Goal: Task Accomplishment & Management: Manage account settings

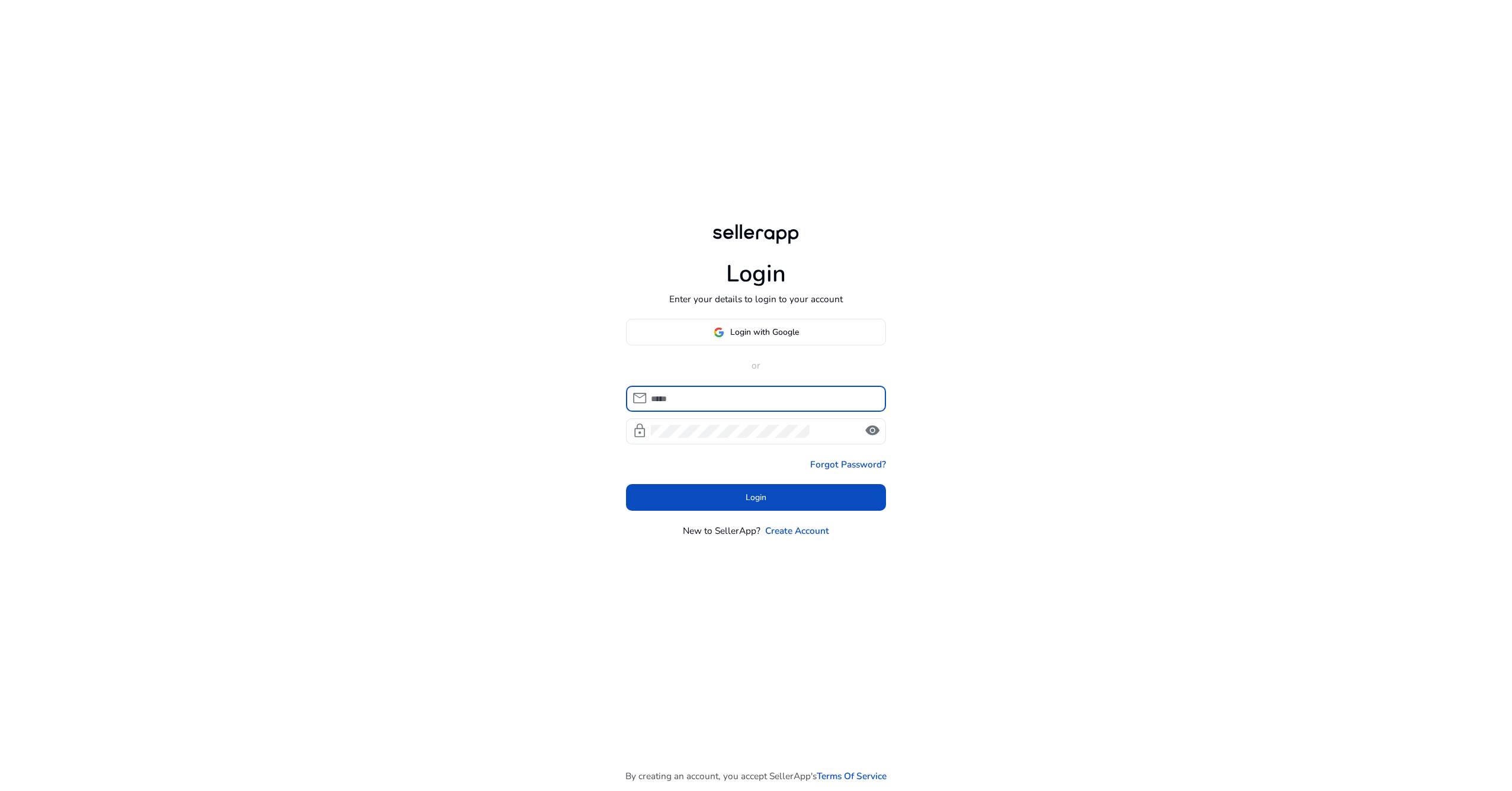
type input "**********"
click at [948, 390] on body "**********" at bounding box center [756, 396] width 1421 height 793
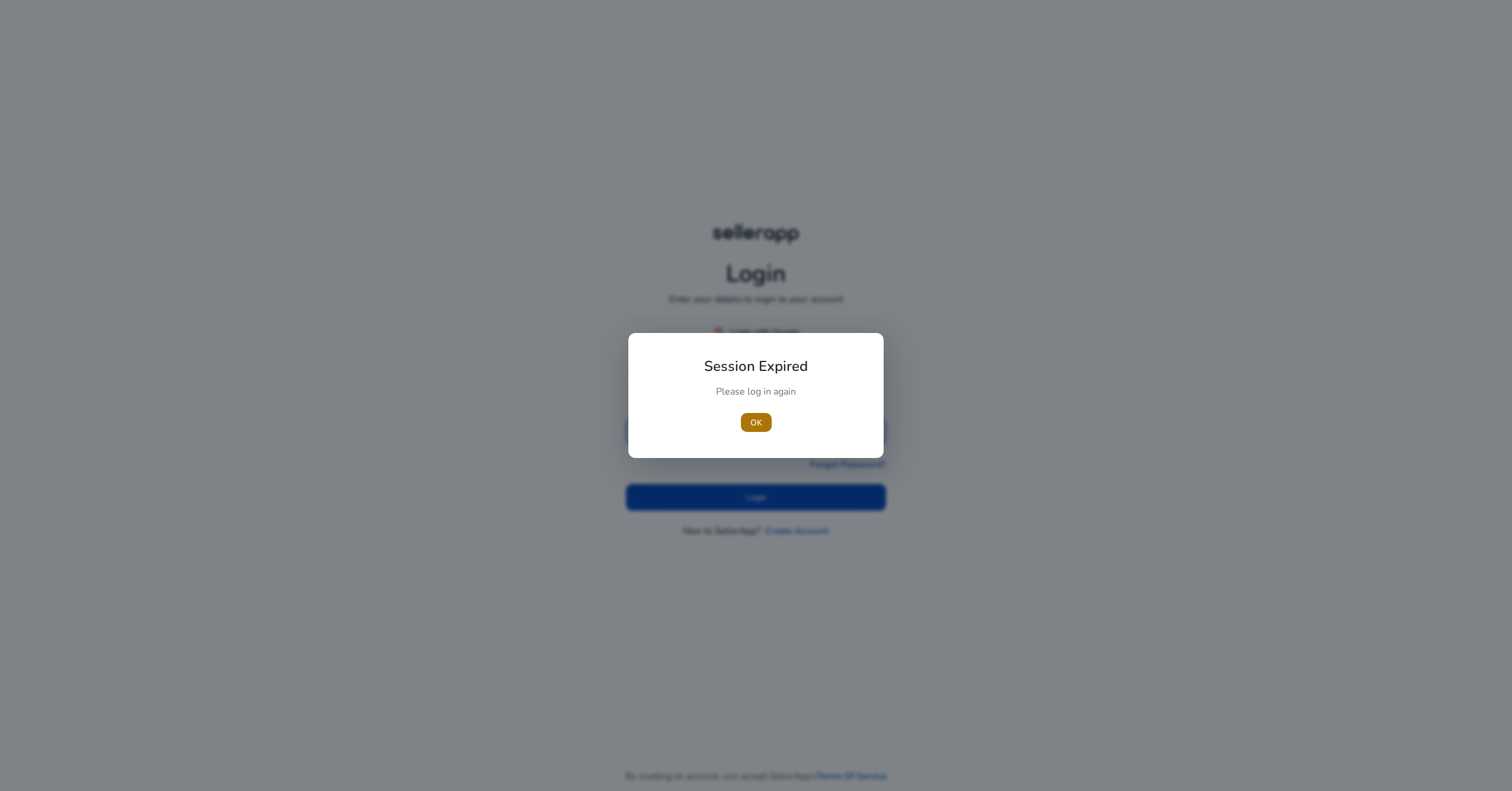
click at [766, 420] on span "button" at bounding box center [756, 422] width 31 height 29
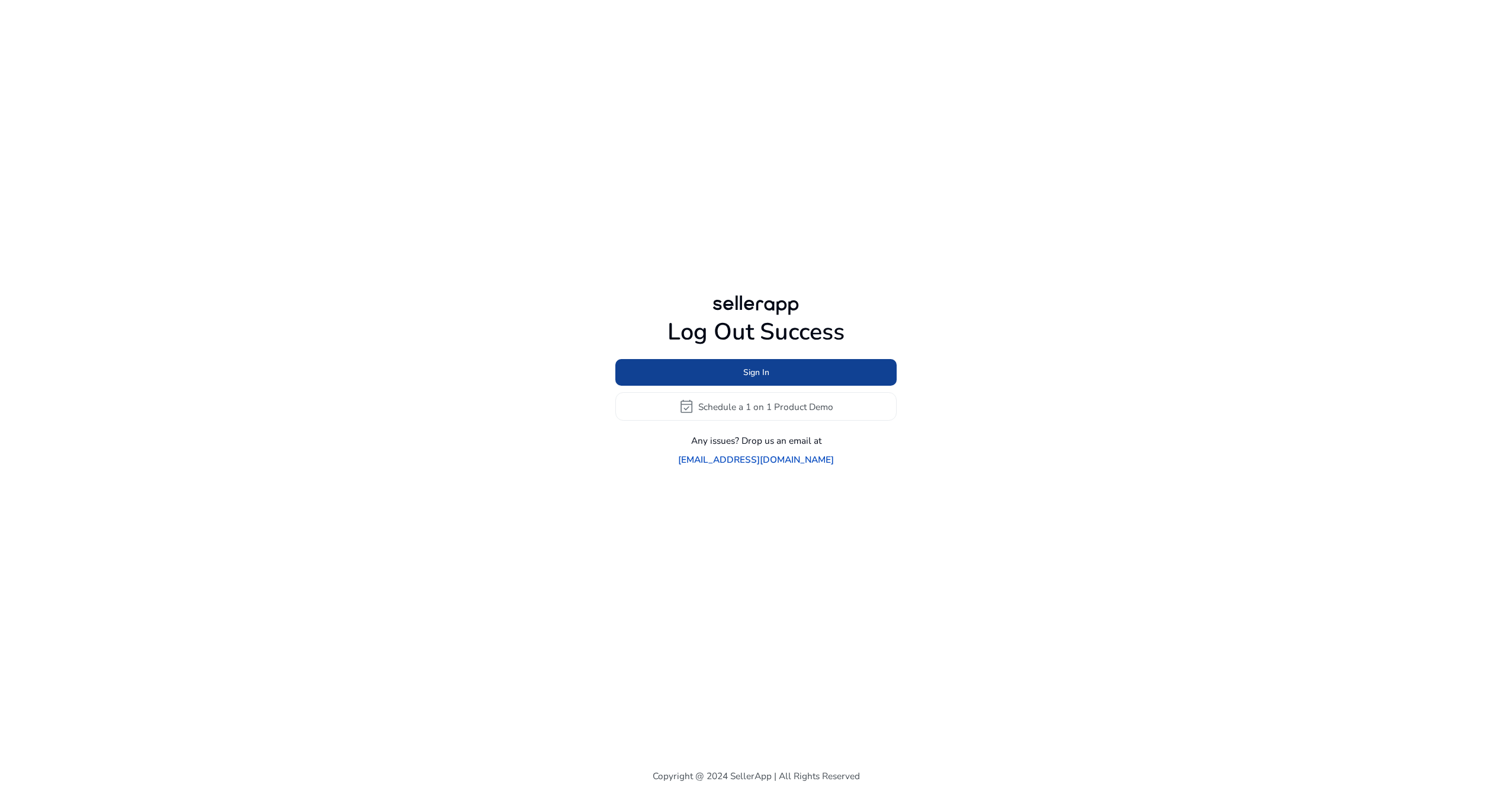
click at [758, 375] on span "Sign In" at bounding box center [756, 372] width 26 height 12
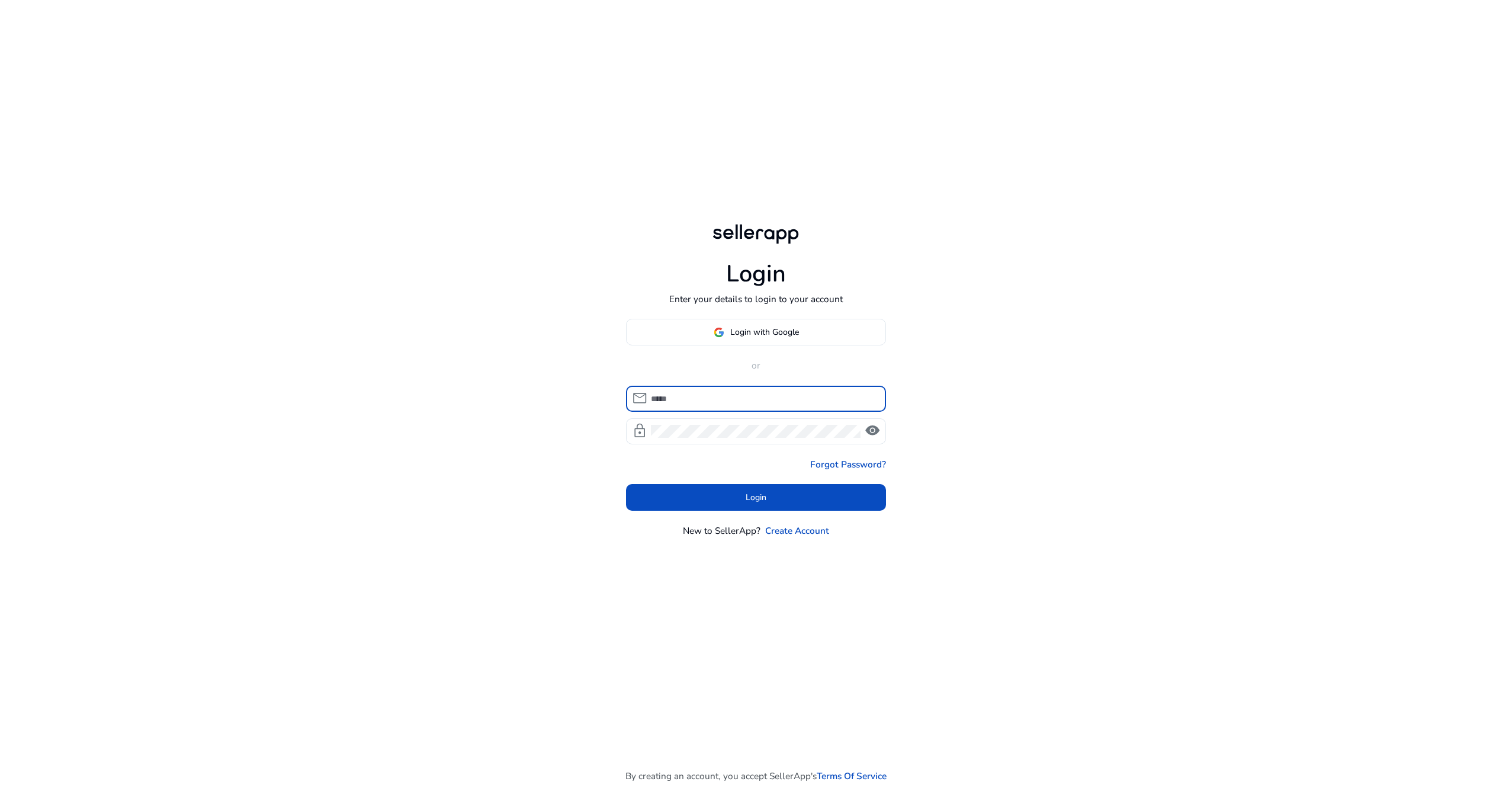
type input "**********"
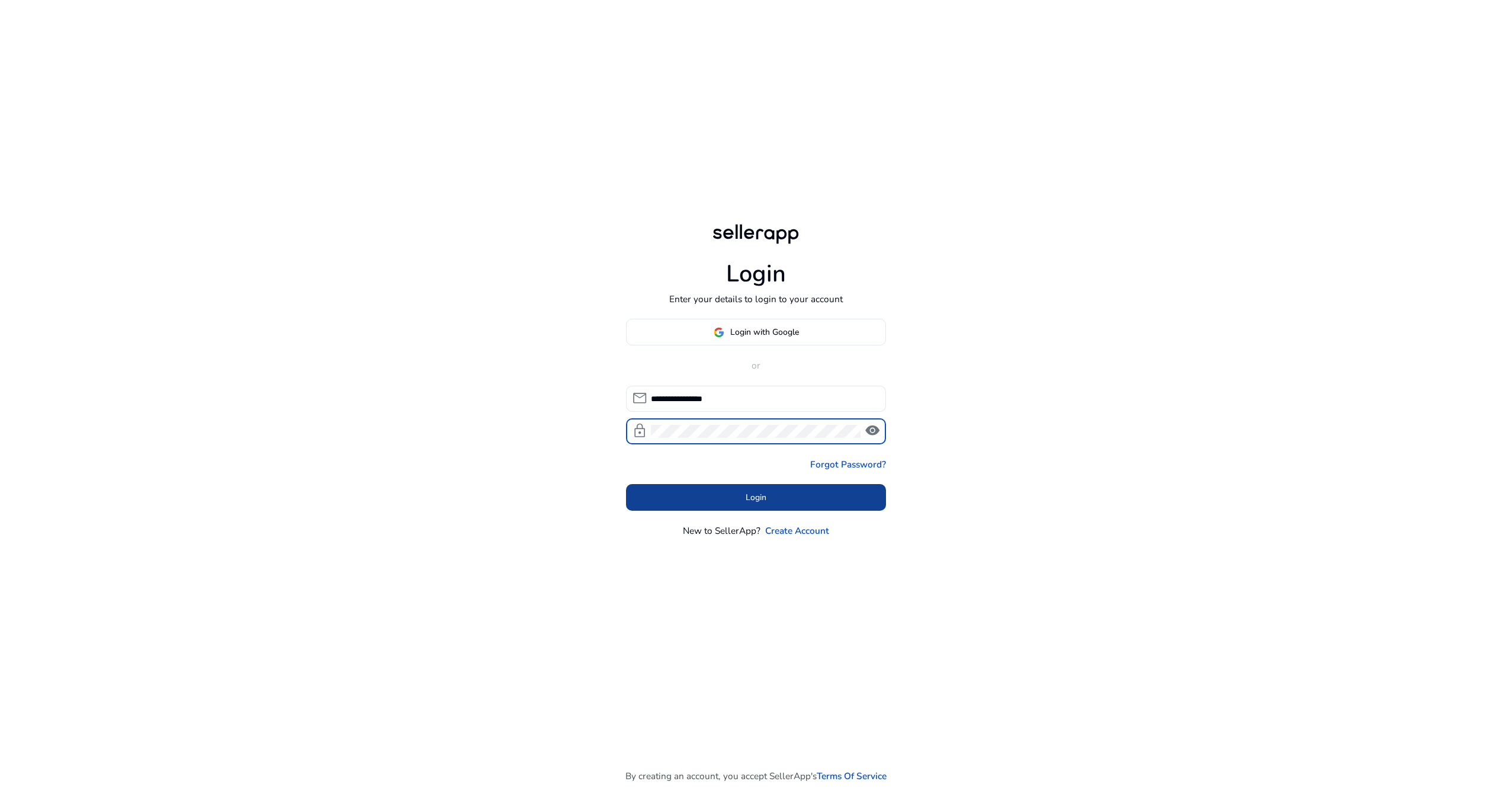
click at [784, 500] on span at bounding box center [756, 497] width 261 height 29
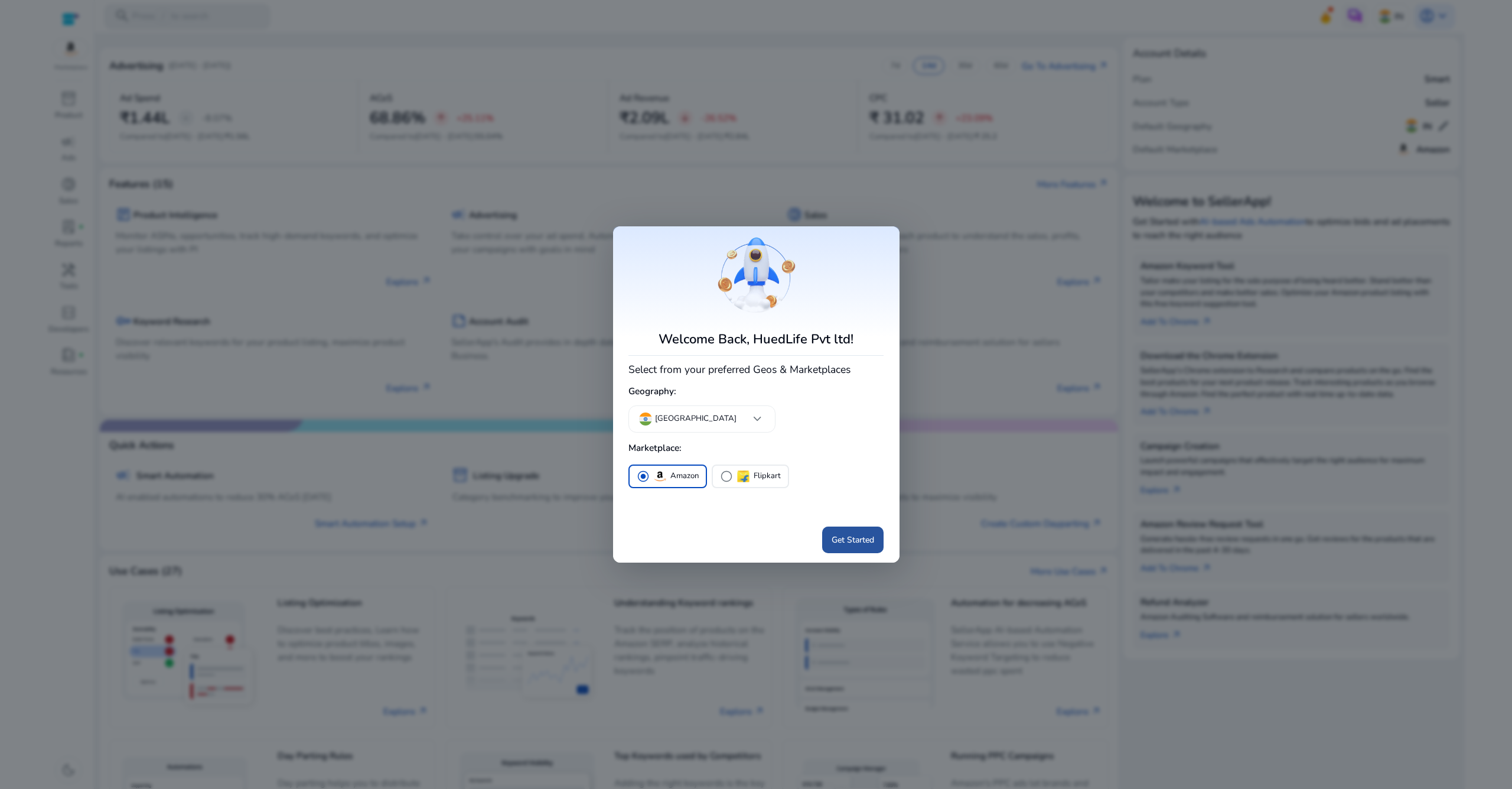
click at [842, 534] on span "Get Started" at bounding box center [853, 540] width 42 height 12
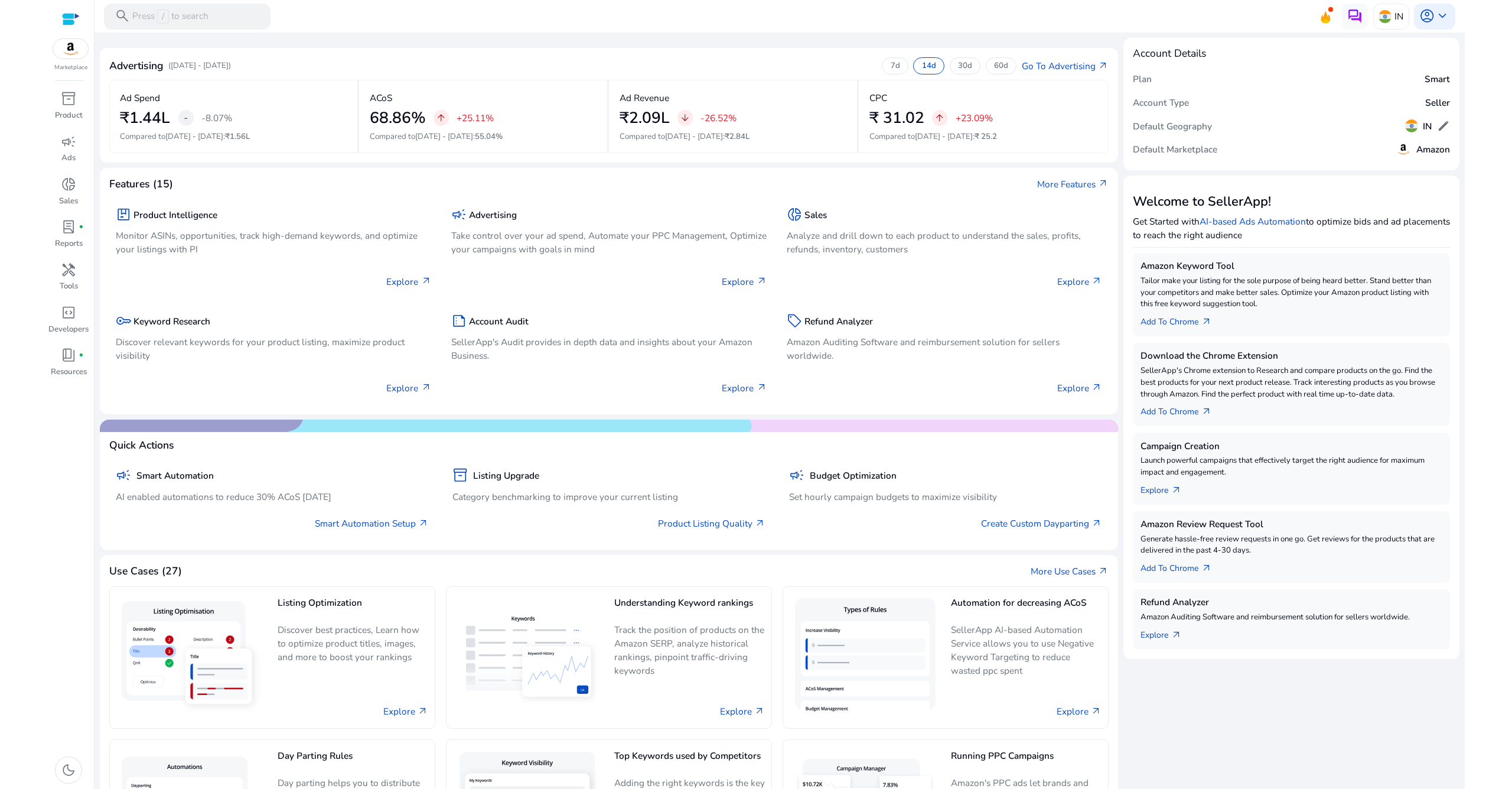
click at [701, 61] on div "Advertising ([DATE] - [DATE]) 7d 14d 30d 60d Go To Advertising arrow_outward" at bounding box center [609, 68] width 1000 height 22
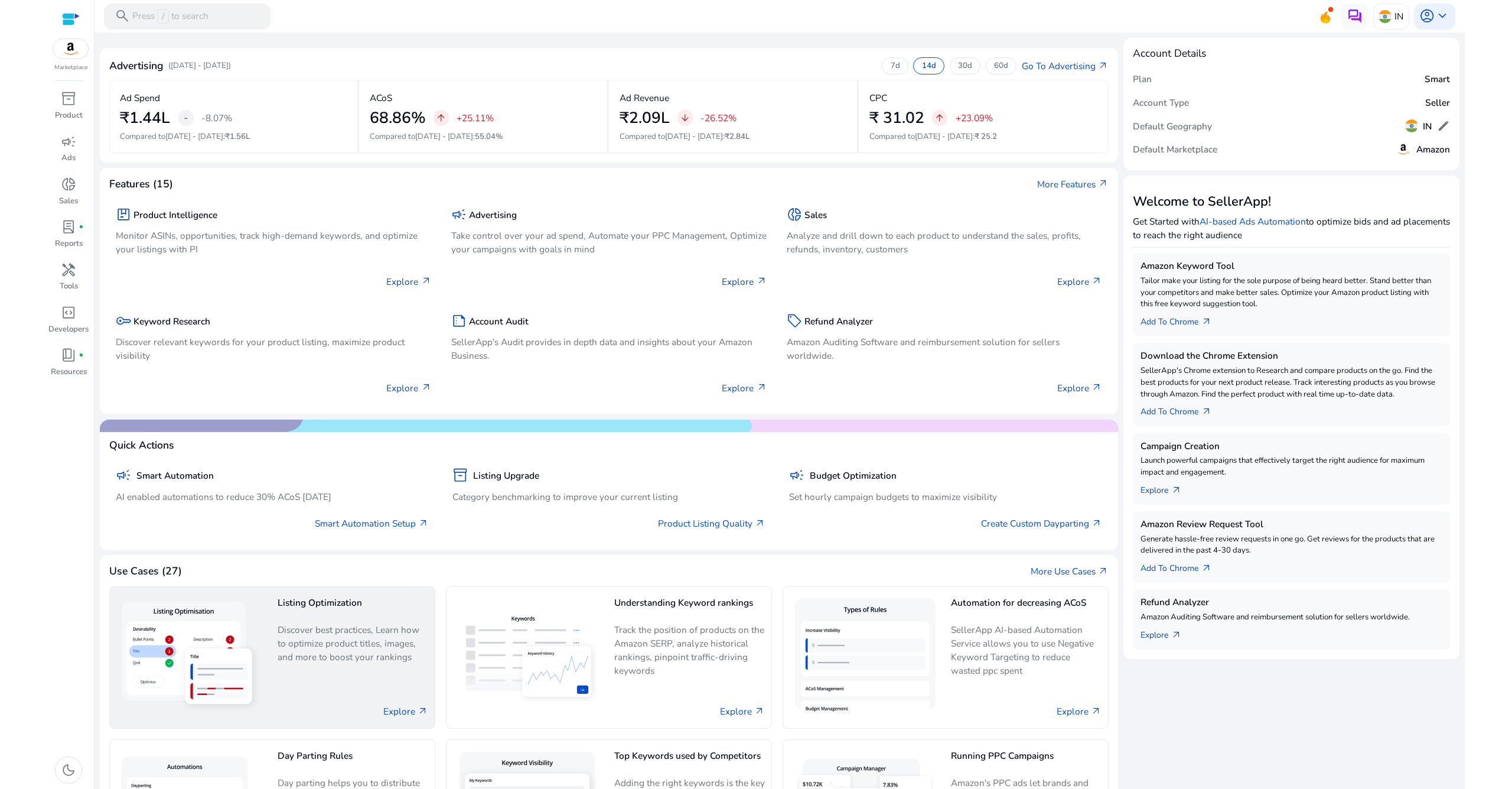
scroll to position [102, 0]
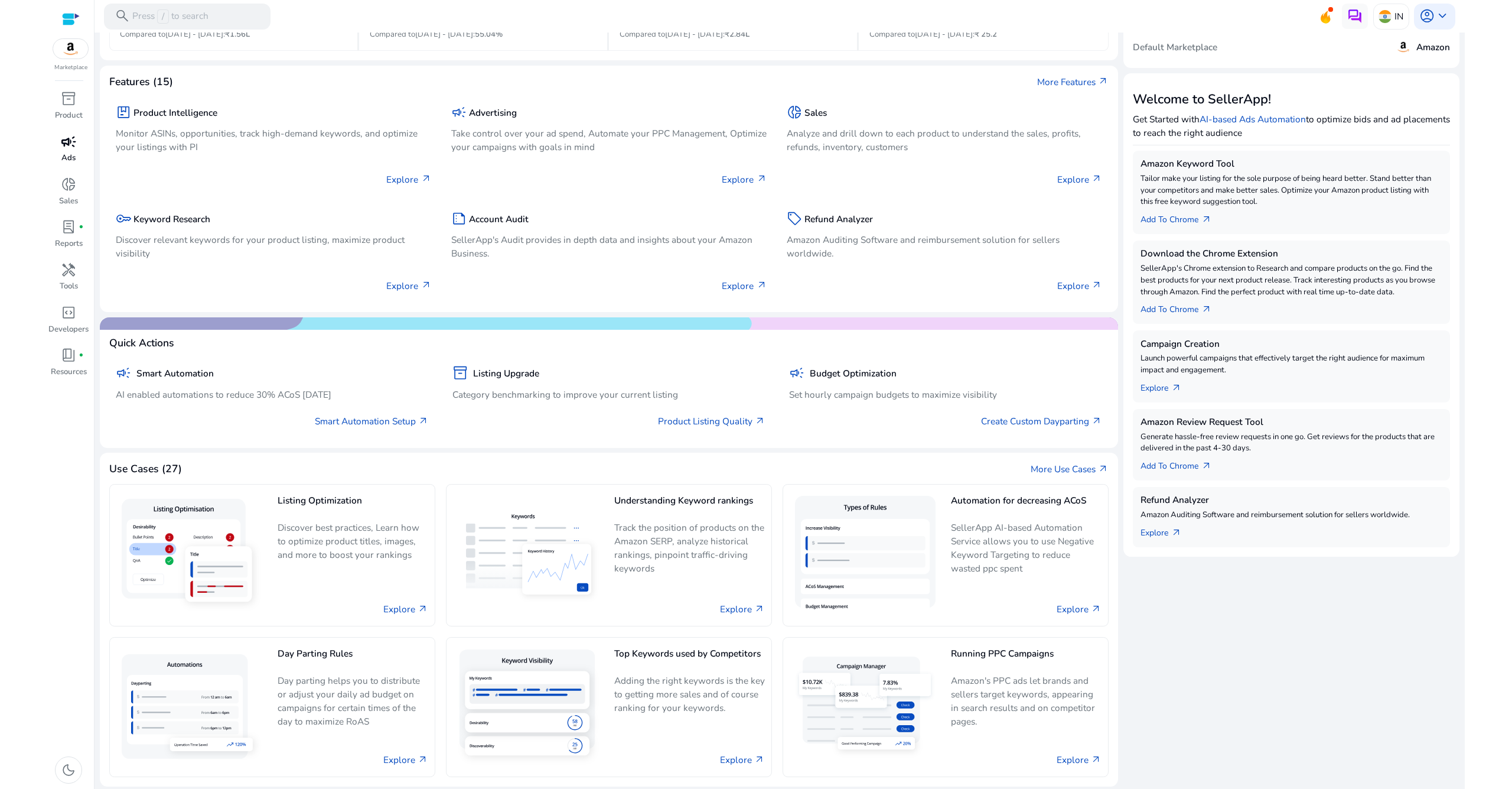
click at [72, 148] on span "campaign" at bounding box center [69, 142] width 15 height 15
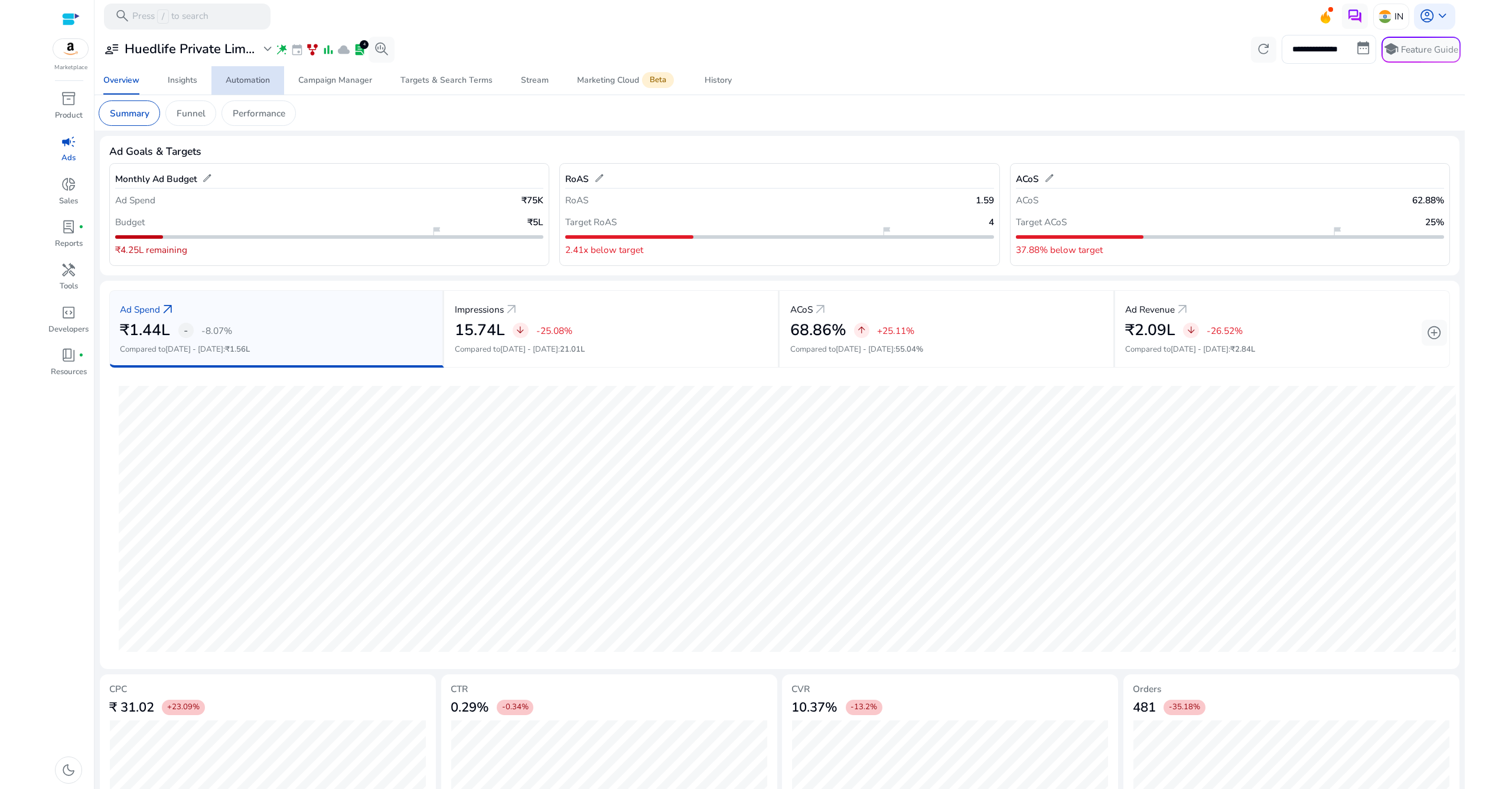
click at [248, 84] on div "Automation" at bounding box center [248, 80] width 44 height 8
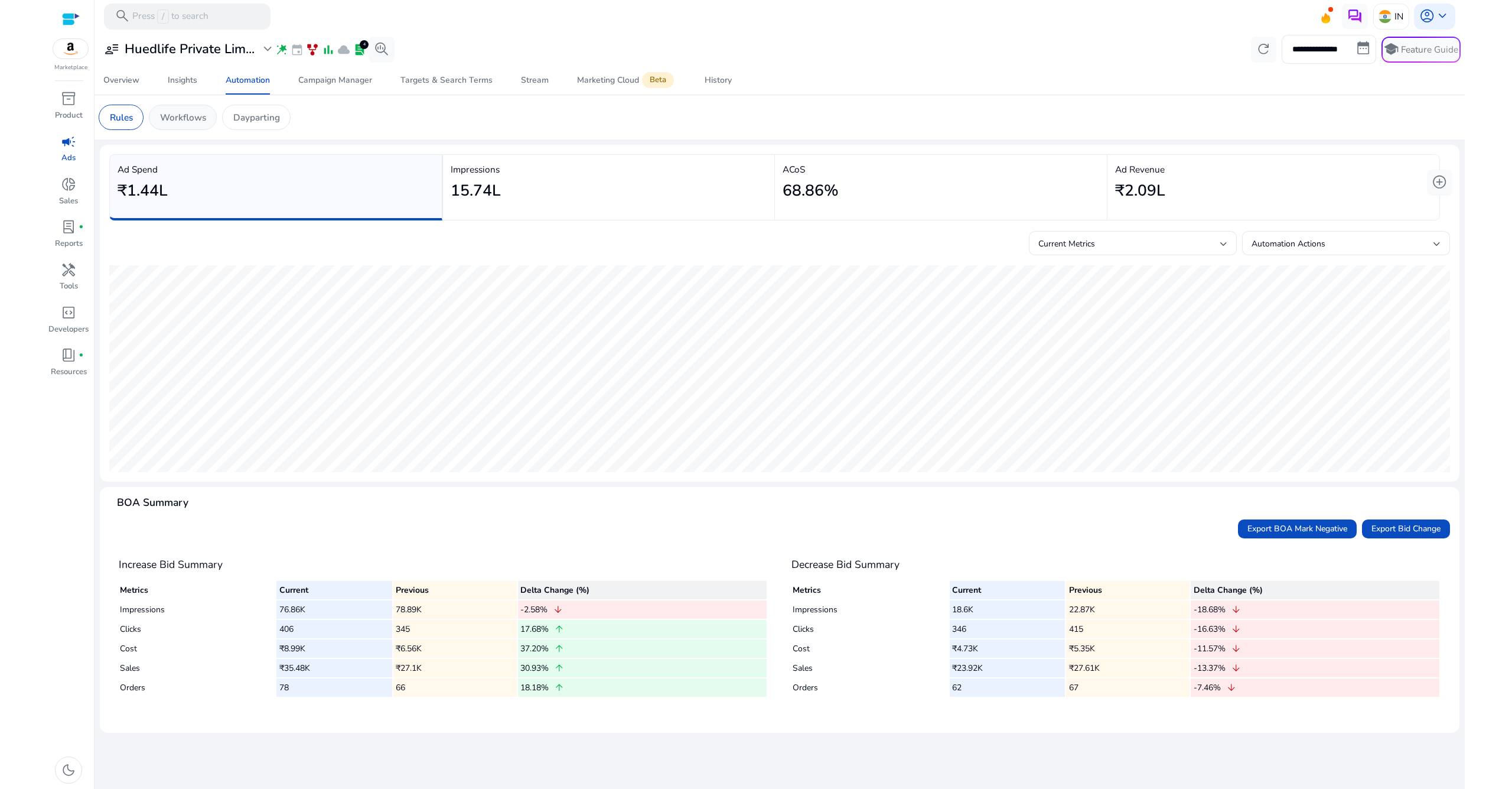
click at [185, 114] on p "Workflows" at bounding box center [182, 118] width 46 height 14
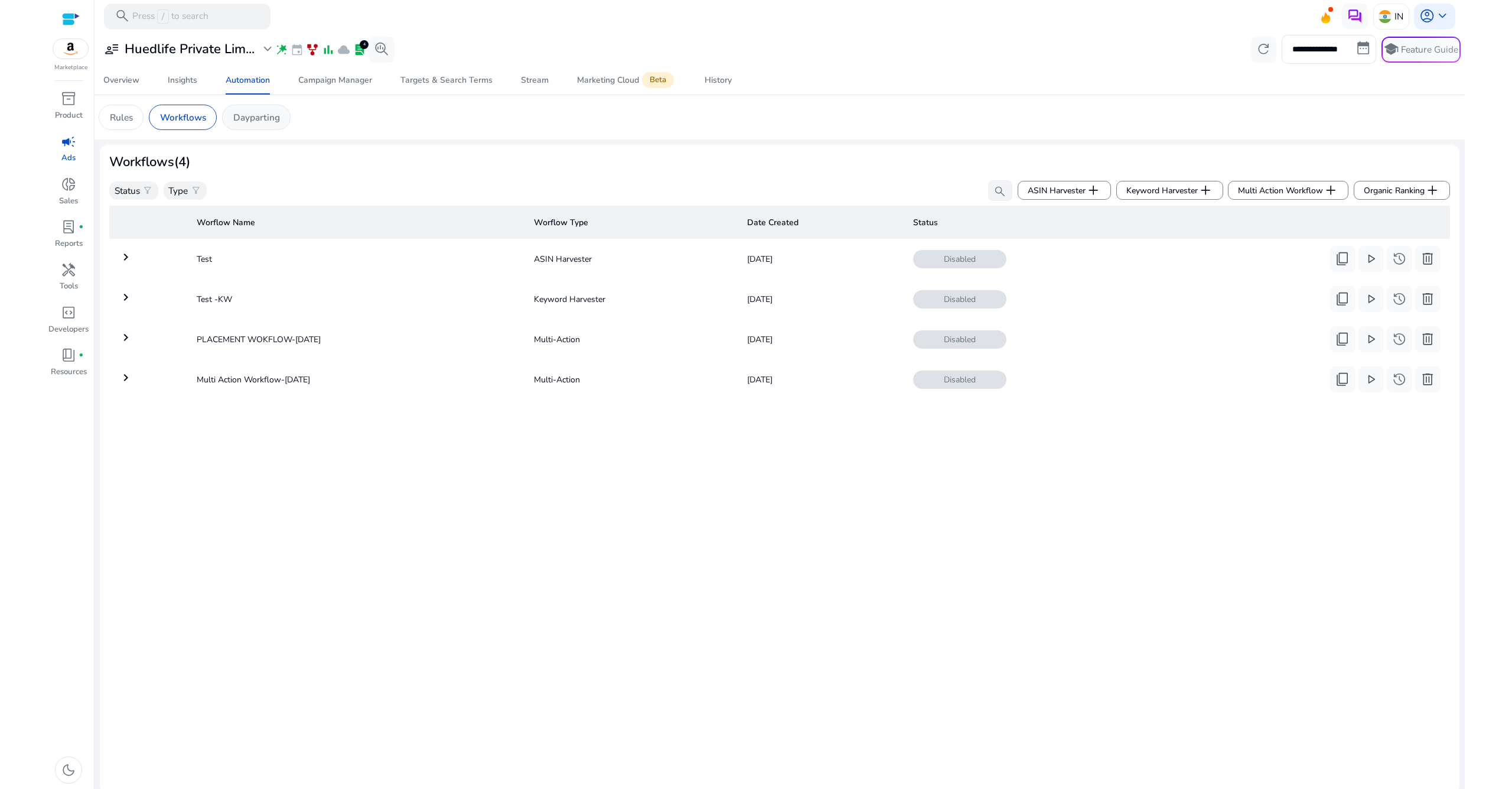
click at [265, 120] on p "Dayparting" at bounding box center [257, 118] width 47 height 14
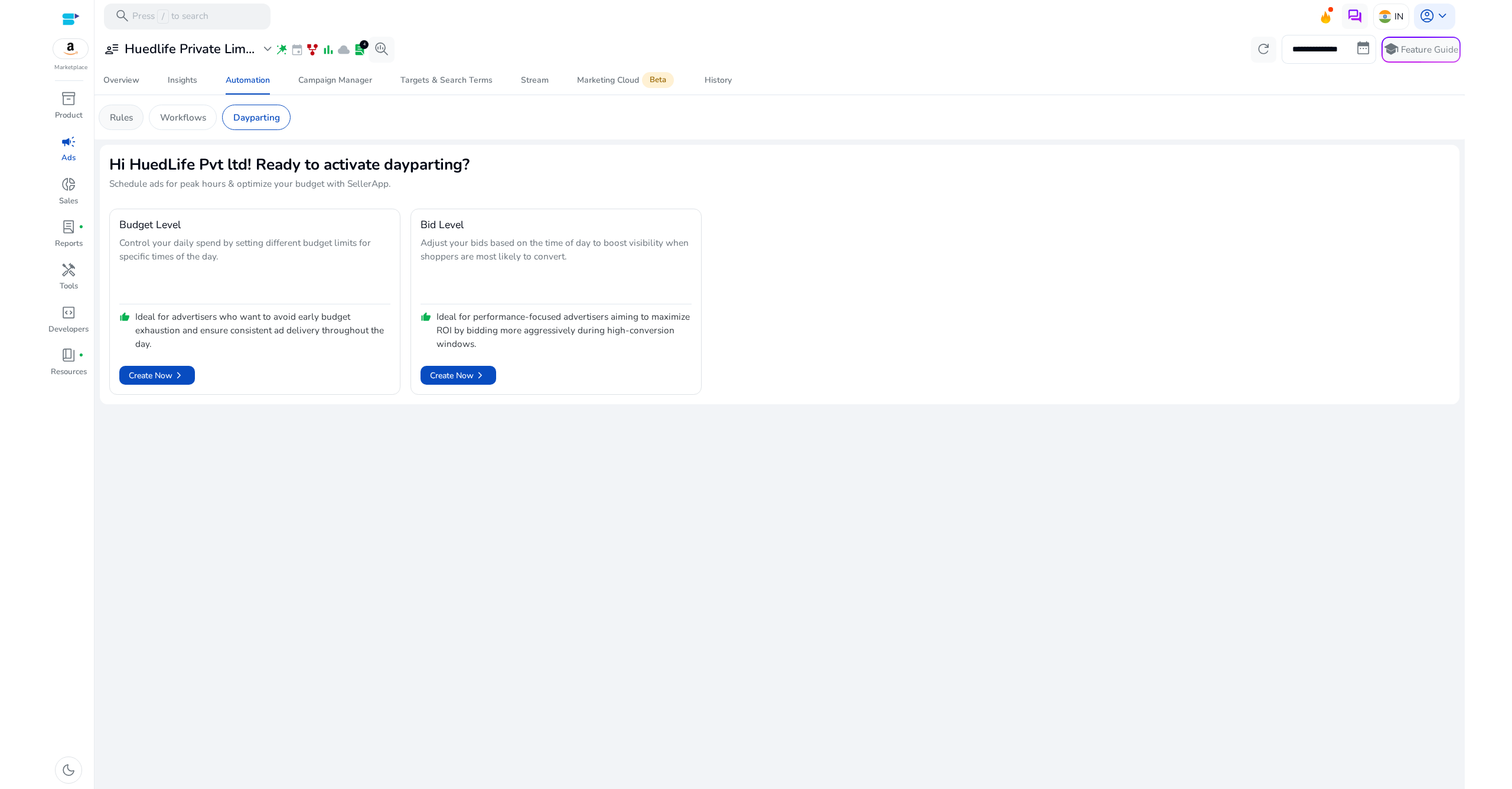
click at [133, 119] on p "Rules" at bounding box center [121, 118] width 23 height 14
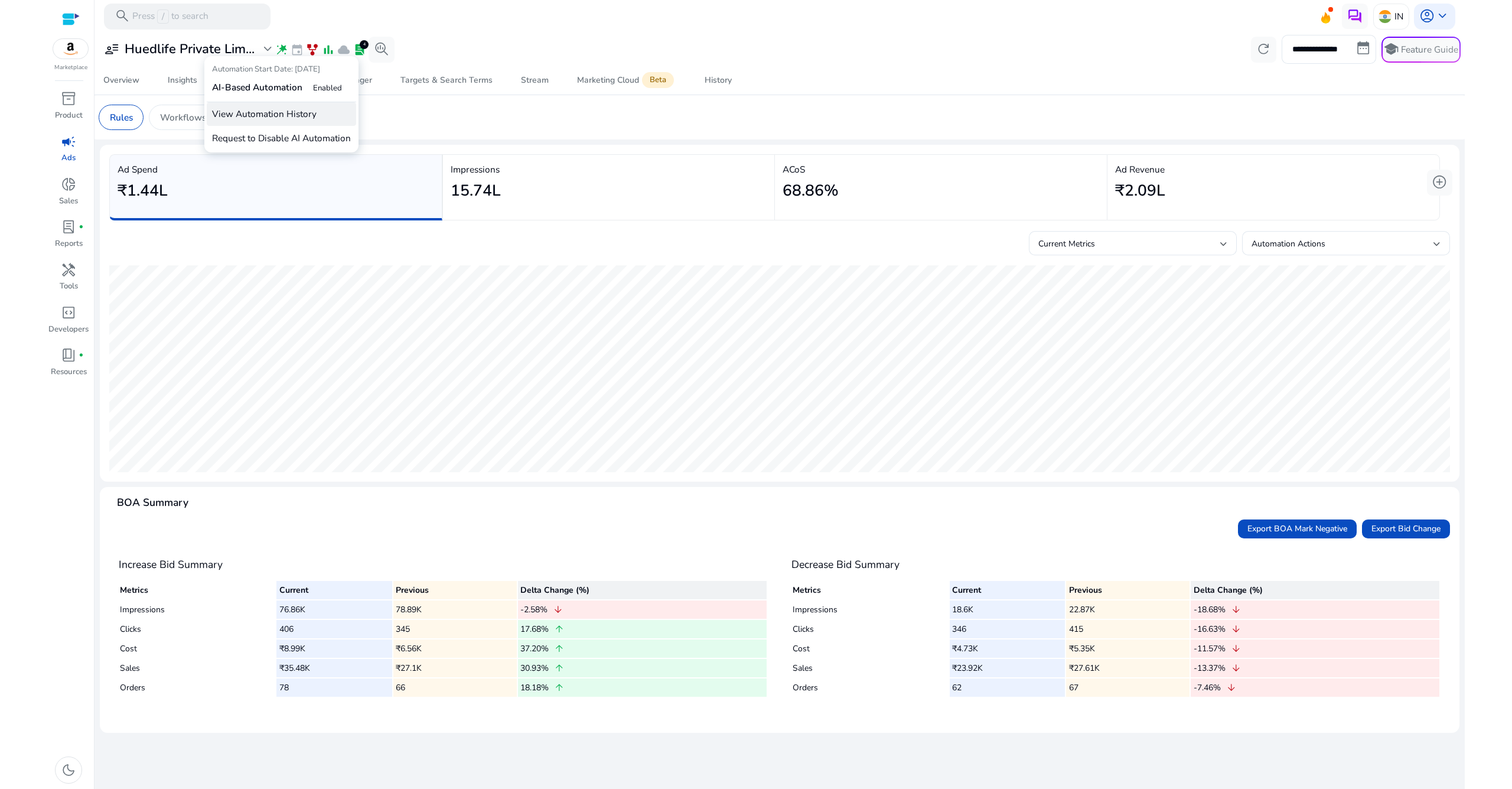
click at [279, 115] on p "View Automation History" at bounding box center [281, 115] width 149 height 24
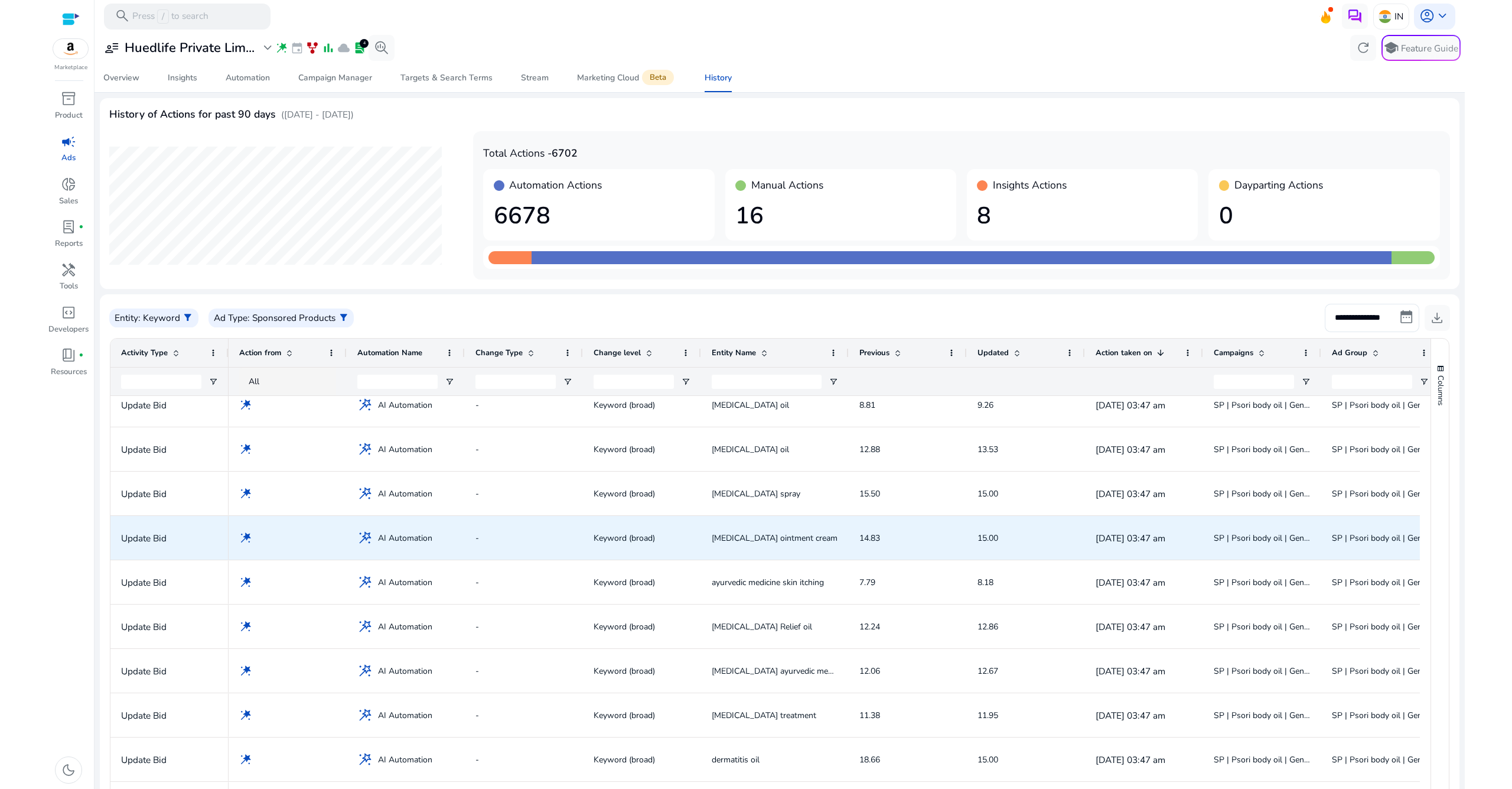
scroll to position [414, 0]
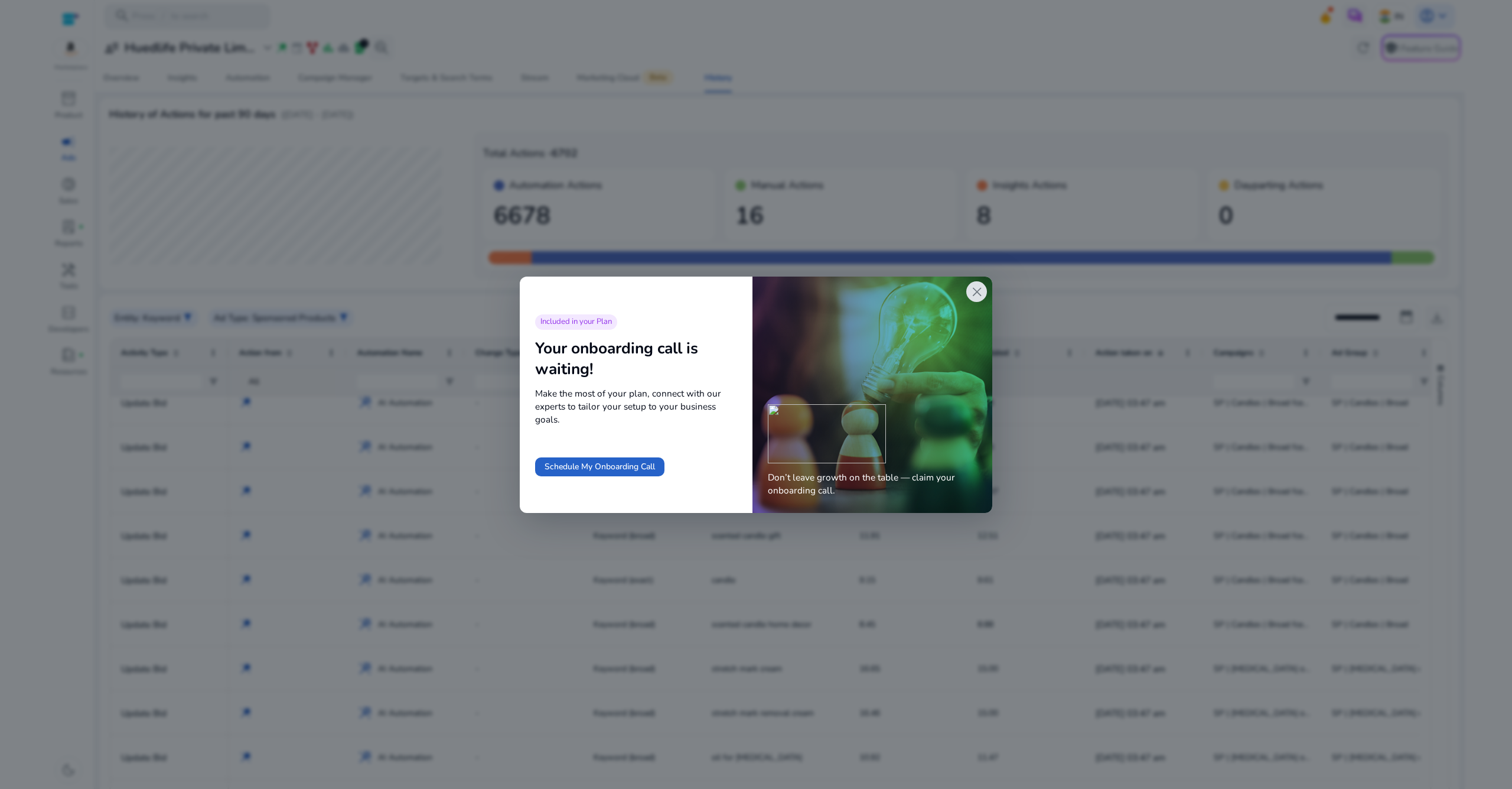
click at [976, 295] on span "close" at bounding box center [977, 292] width 15 height 15
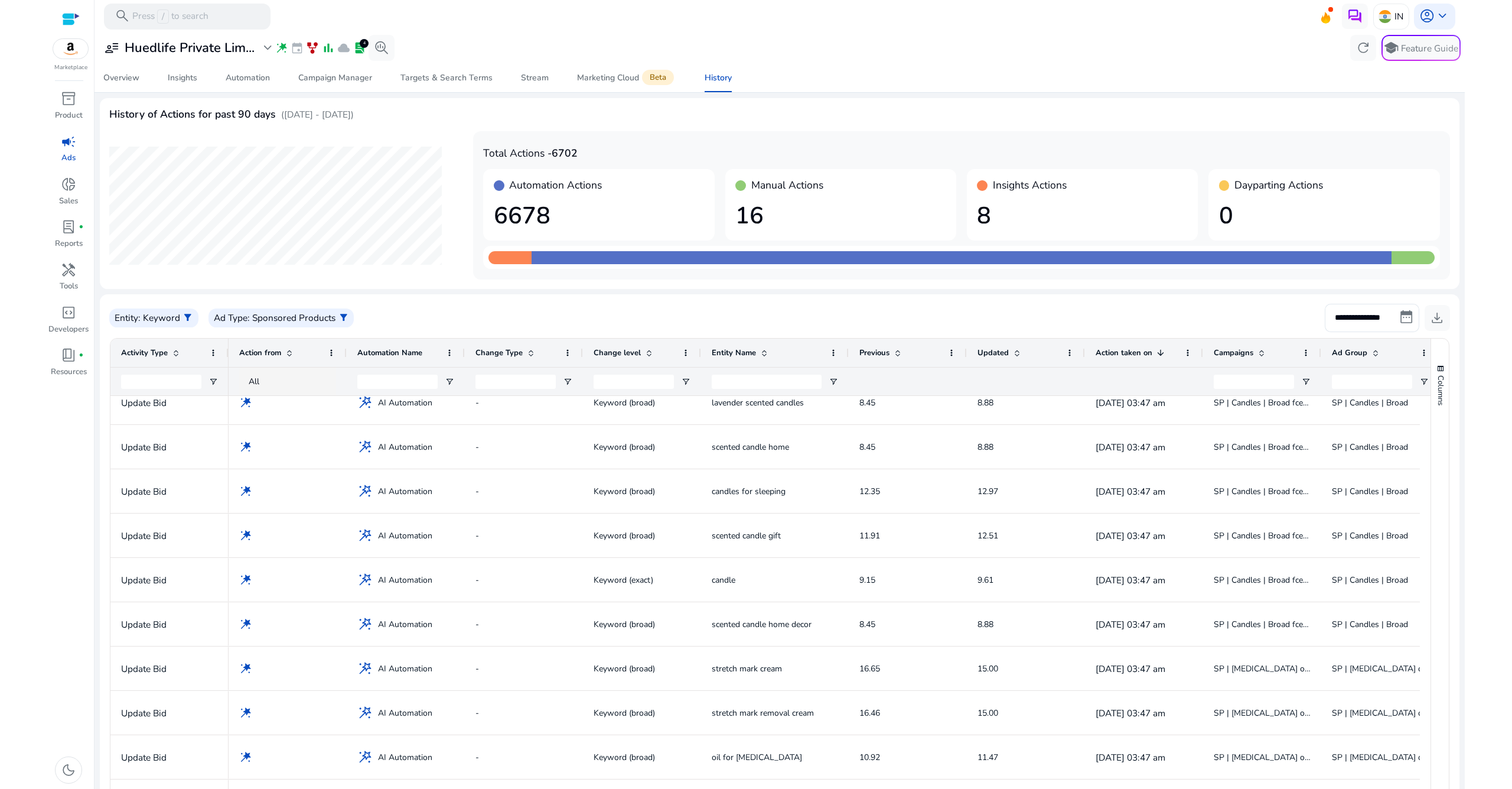
click at [994, 94] on div "**********" at bounding box center [780, 537] width 1360 height 1009
click at [705, 130] on div "History of Actions for past 90 days ([DATE] - [DATE])" at bounding box center [780, 120] width 1341 height 24
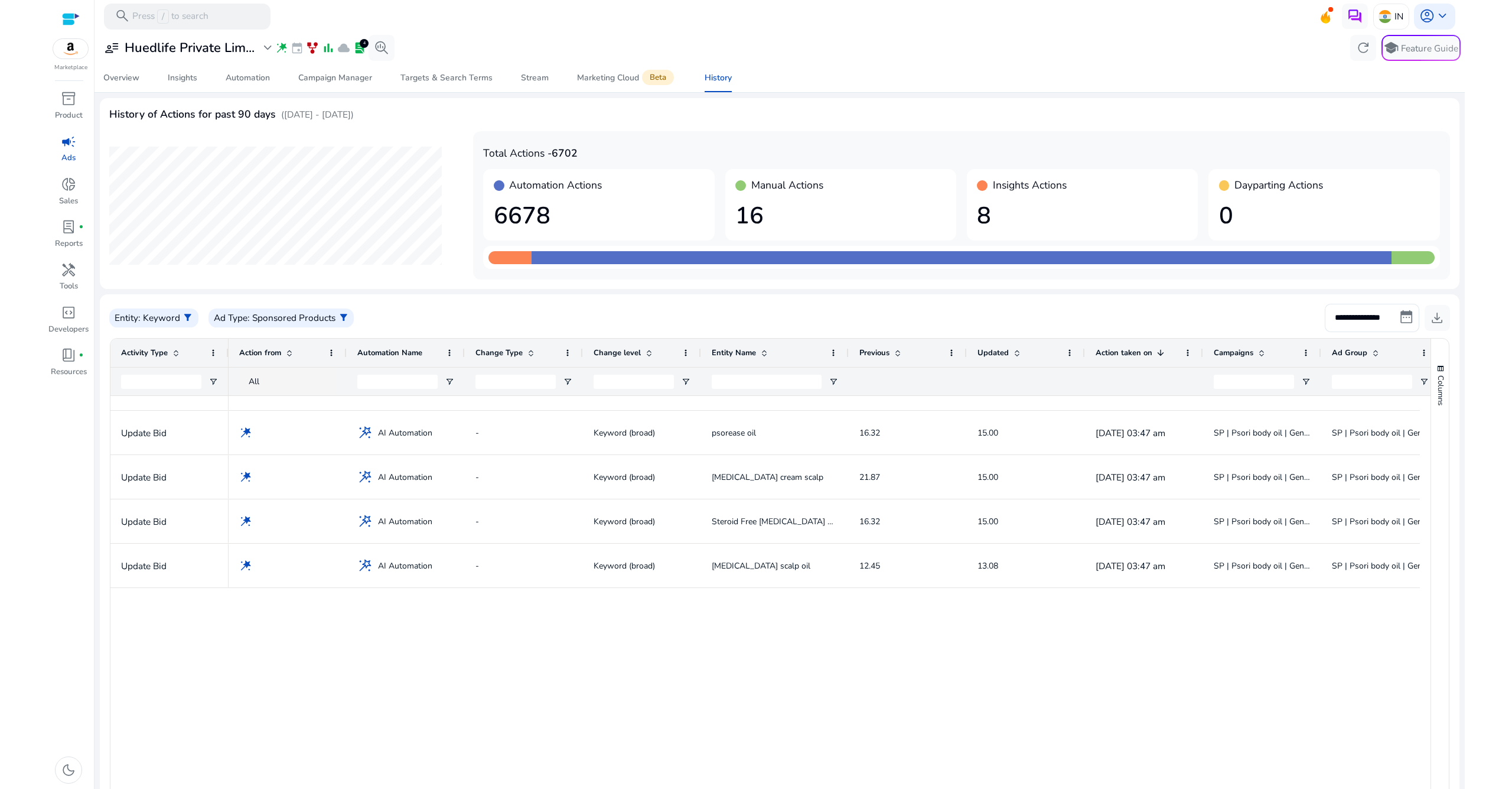
scroll to position [252, 0]
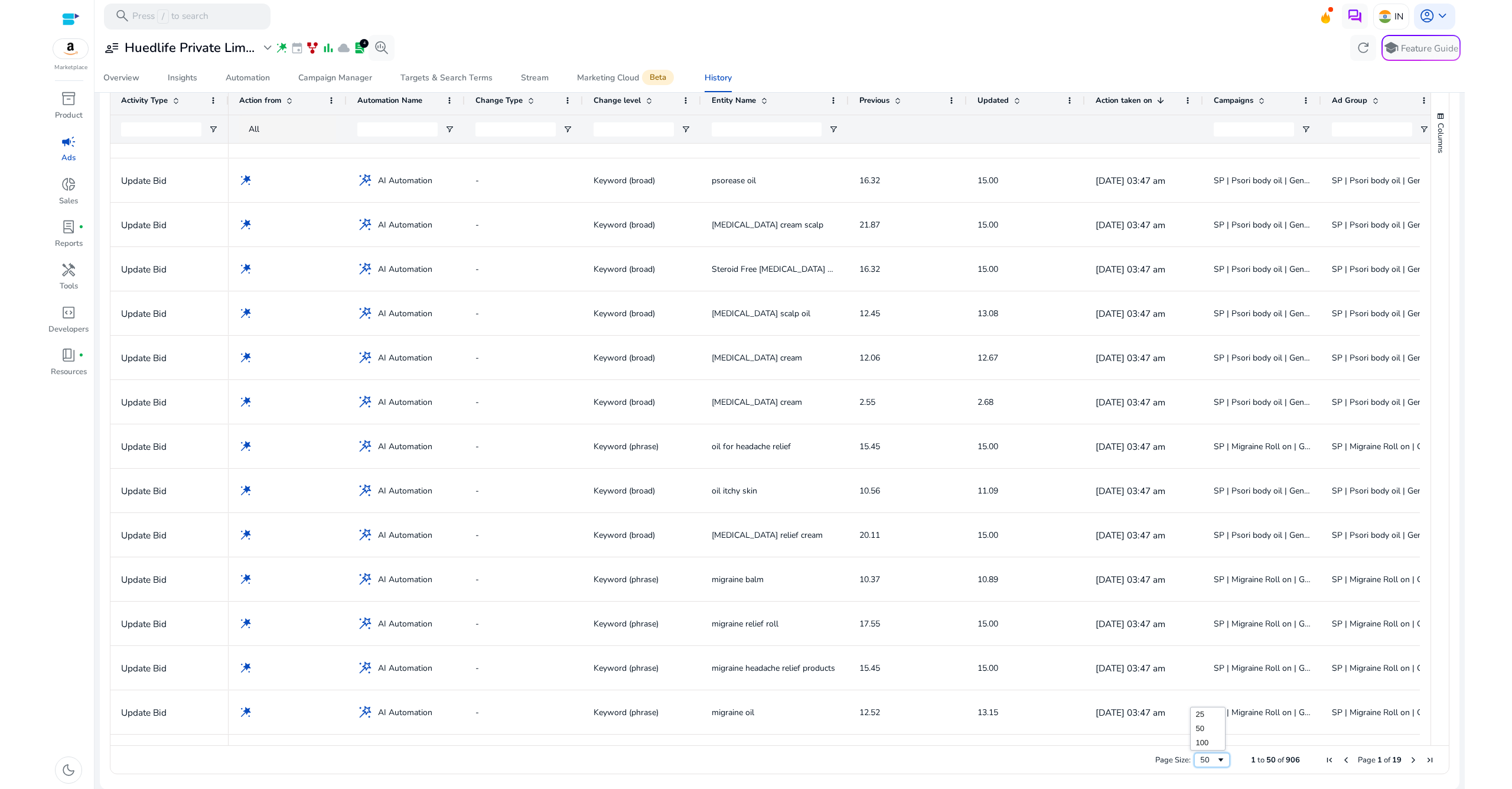
click at [1216, 760] on span "Page Size" at bounding box center [1220, 760] width 10 height 10
click at [1409, 759] on span "Next Page" at bounding box center [1413, 760] width 10 height 10
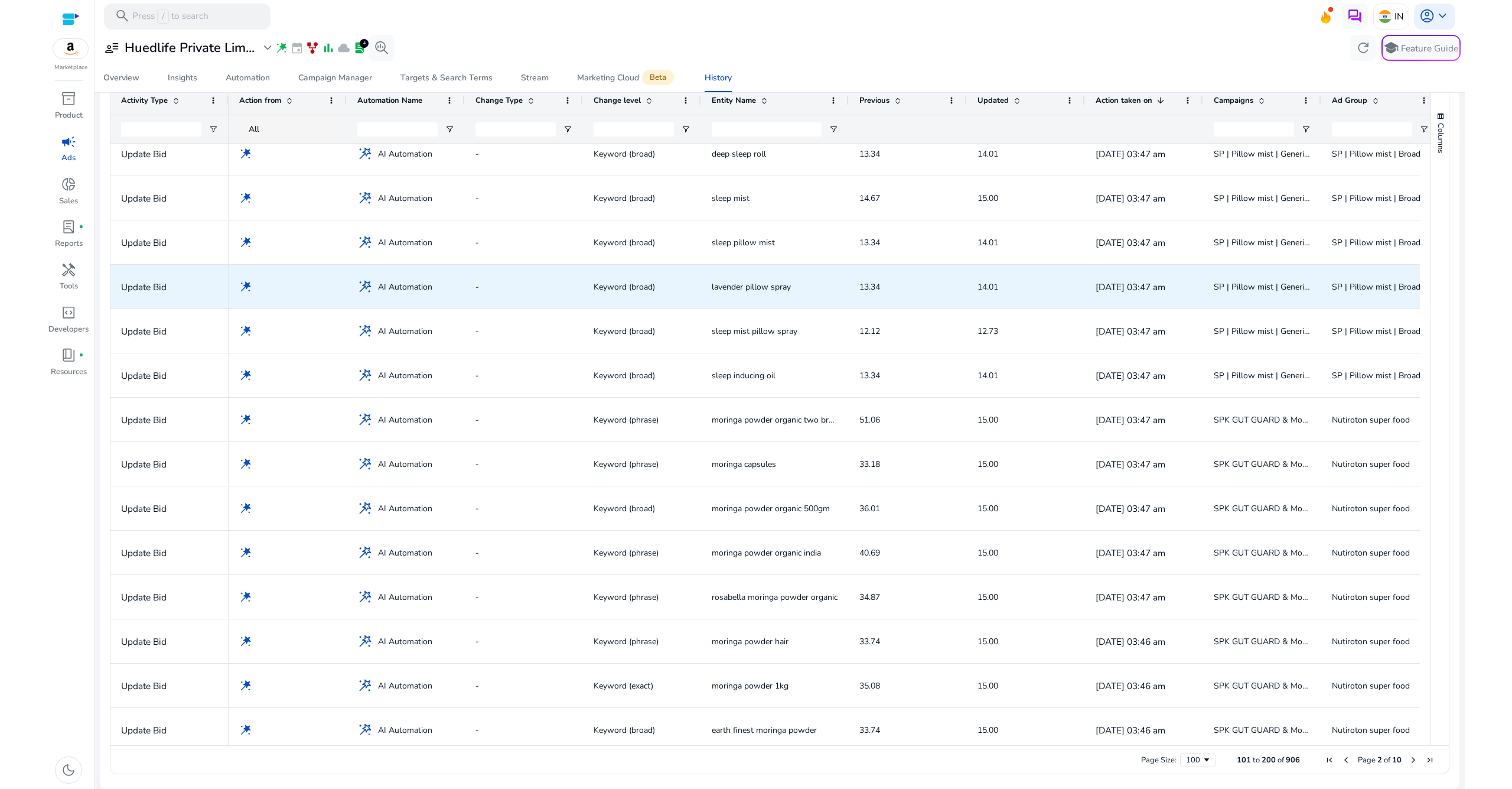
scroll to position [0, 0]
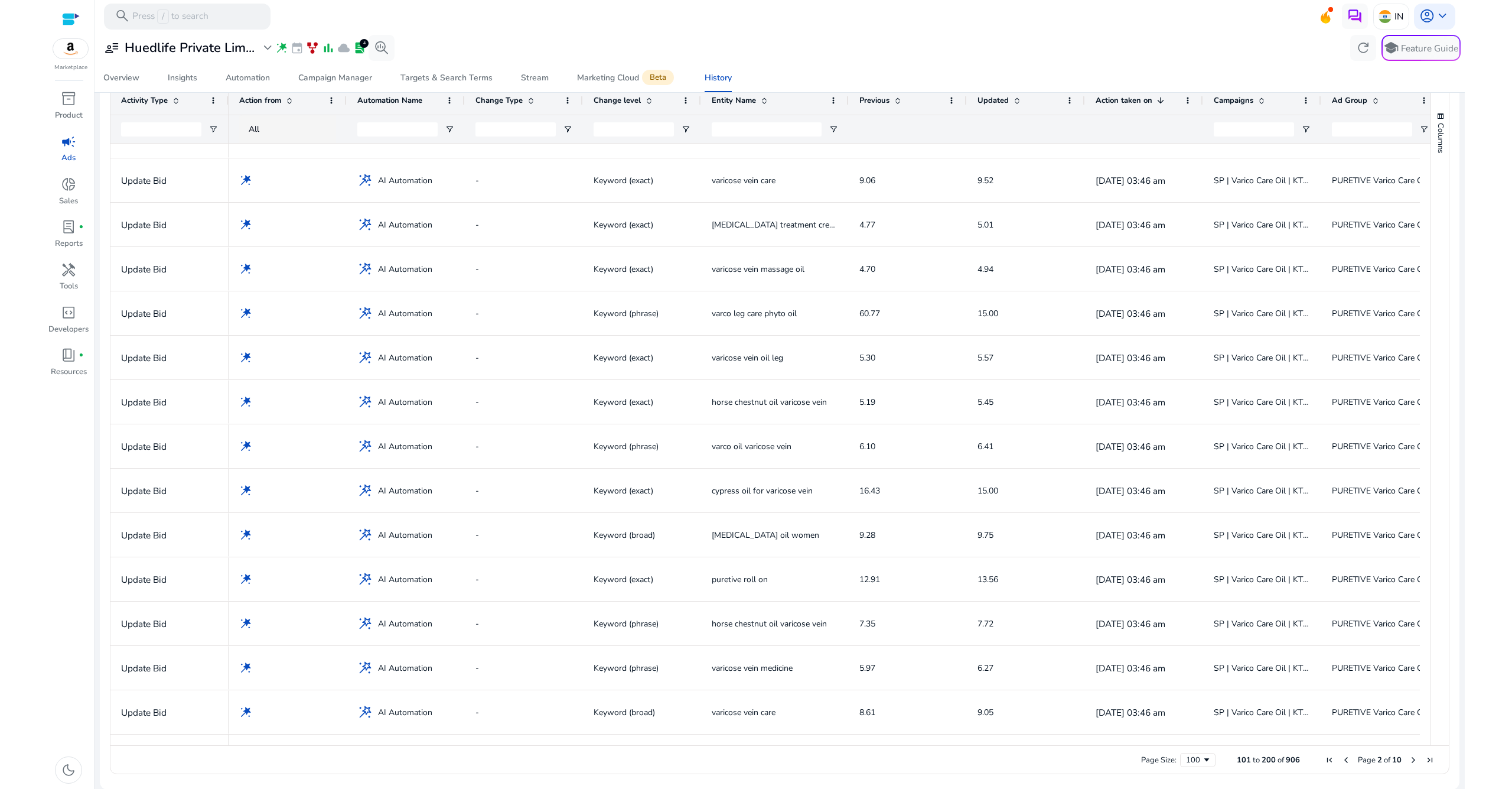
click at [1409, 758] on span "Next Page" at bounding box center [1413, 760] width 10 height 10
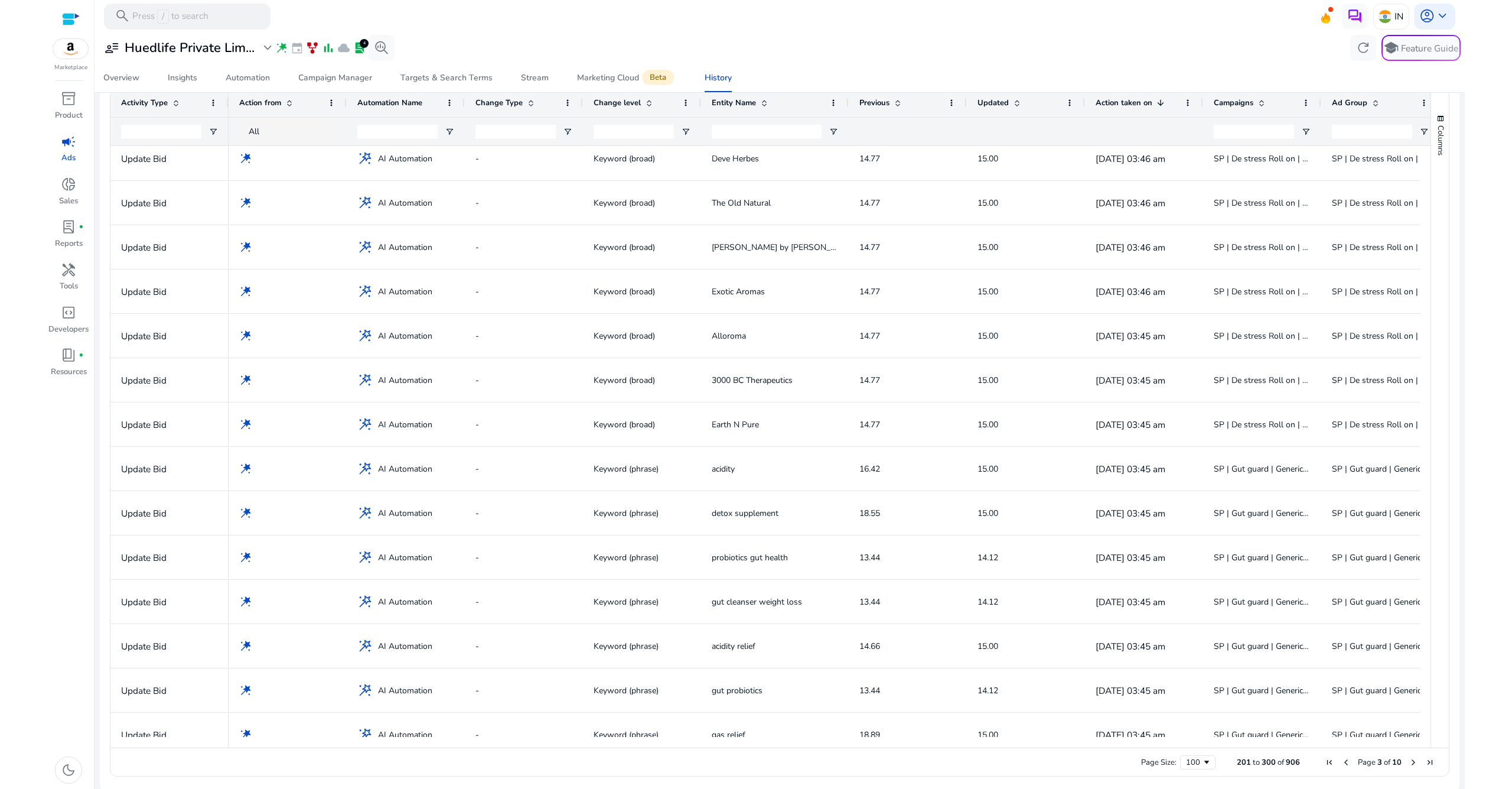
click at [1410, 760] on span "Next Page" at bounding box center [1413, 762] width 10 height 10
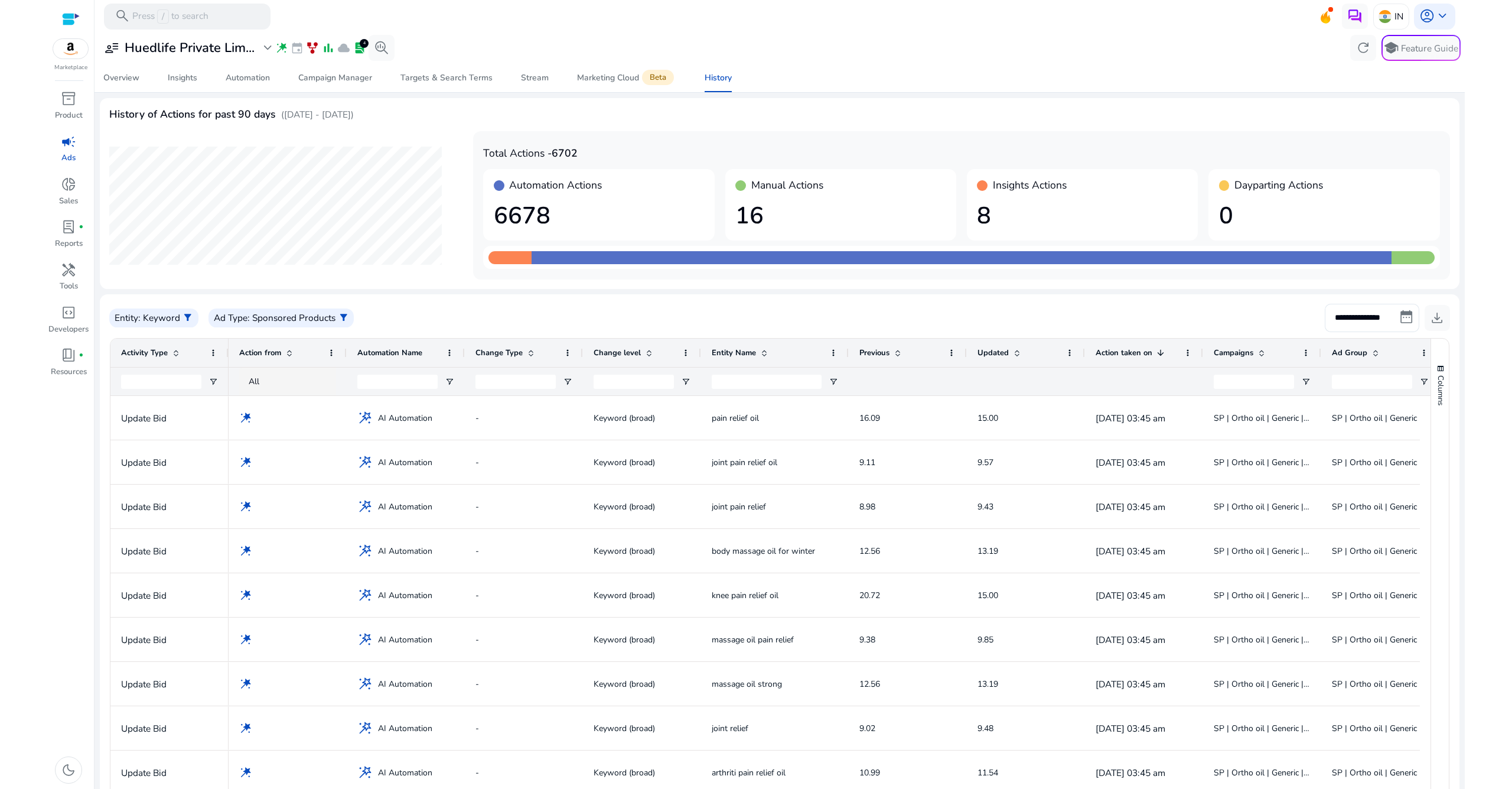
click at [904, 84] on div "Overview Insights Automation Campaign Manager Targets & Search Terms Stream Mar…" at bounding box center [779, 78] width 1381 height 29
click at [332, 81] on div "Campaign Manager" at bounding box center [335, 78] width 74 height 8
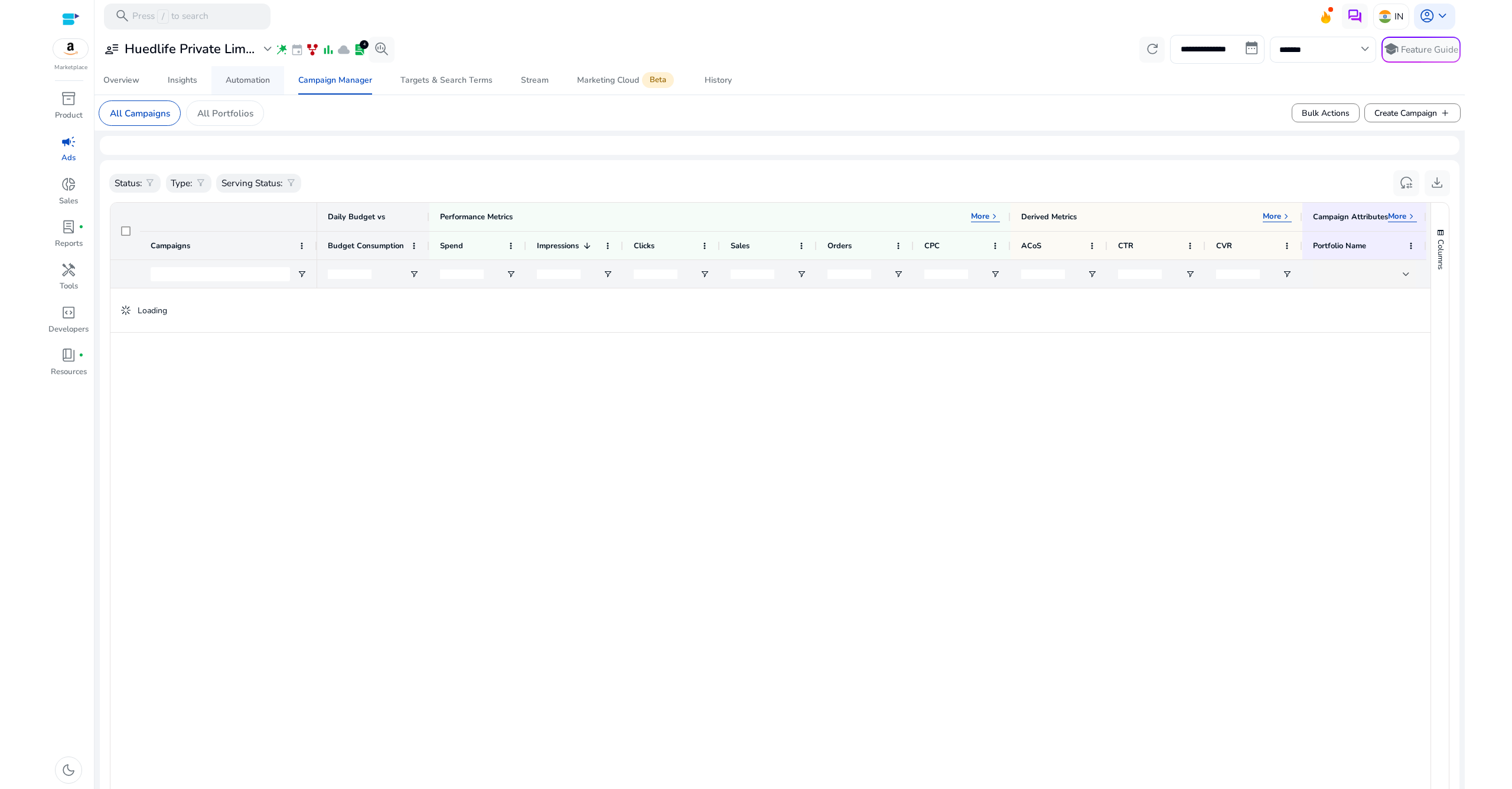
click at [258, 80] on div "Automation" at bounding box center [248, 80] width 44 height 8
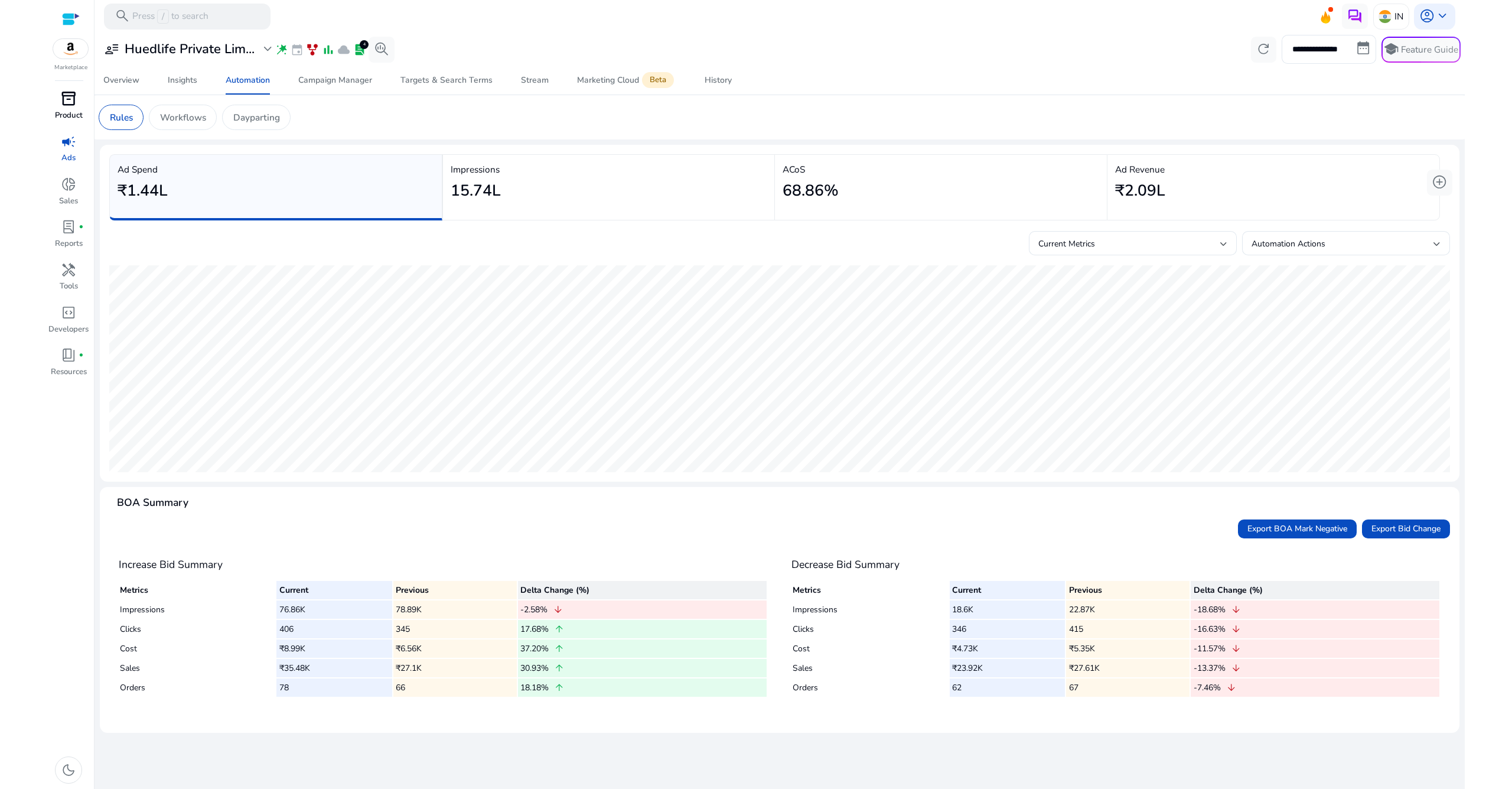
click at [77, 99] on div "inventory_2" at bounding box center [69, 99] width 36 height 20
